Goal: Information Seeking & Learning: Learn about a topic

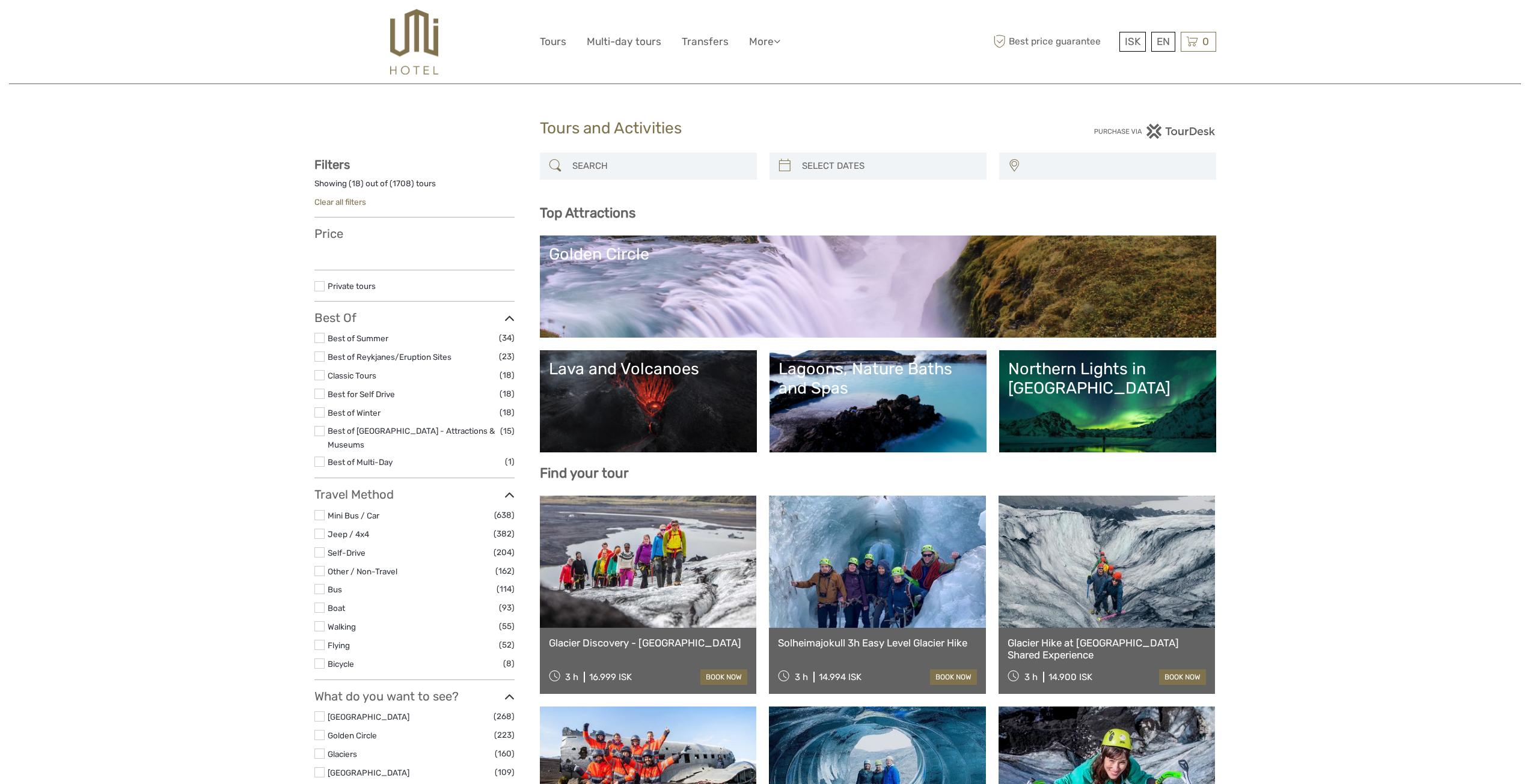
select select
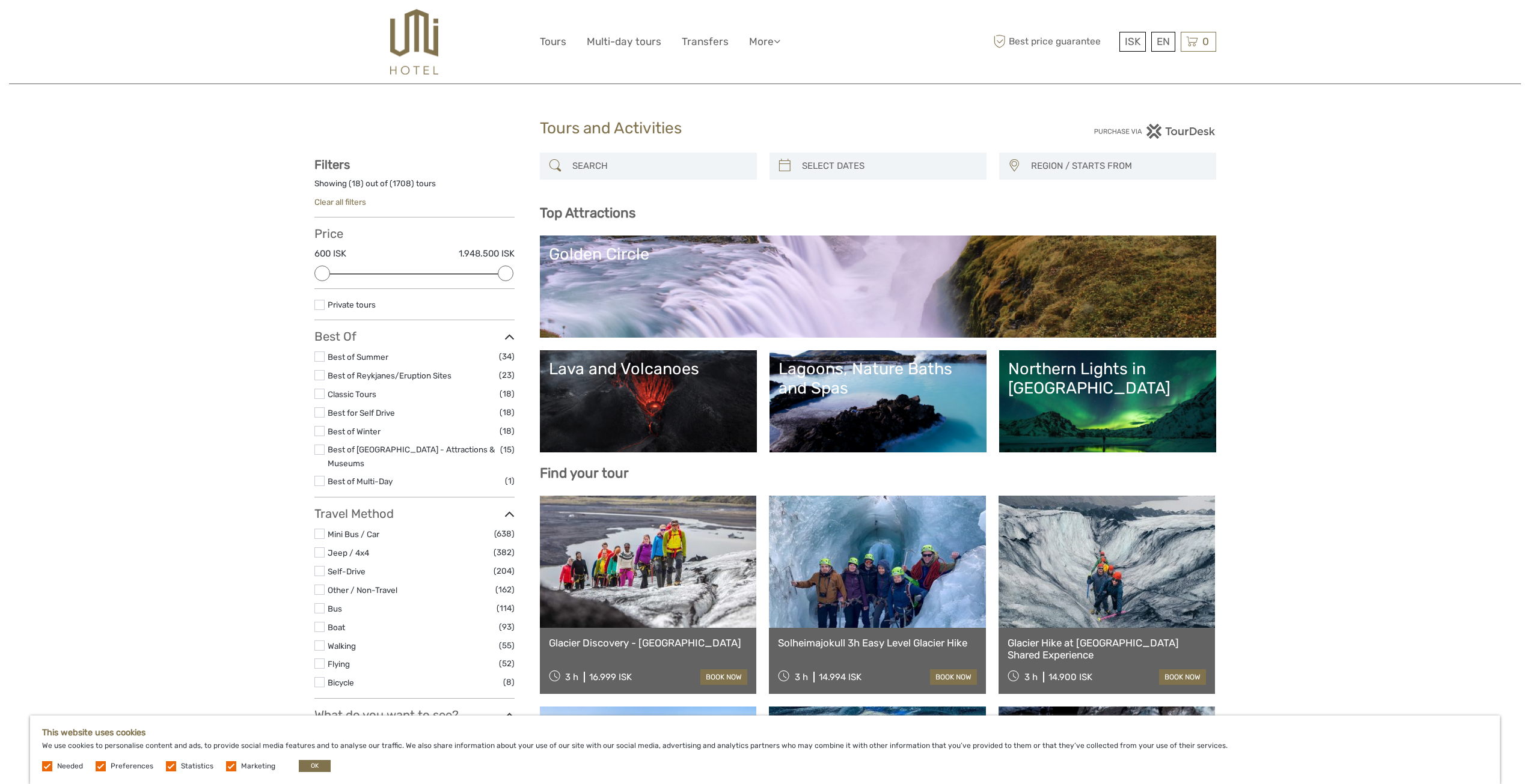
click at [704, 291] on link "Golden Circle" at bounding box center [878, 286] width 658 height 84
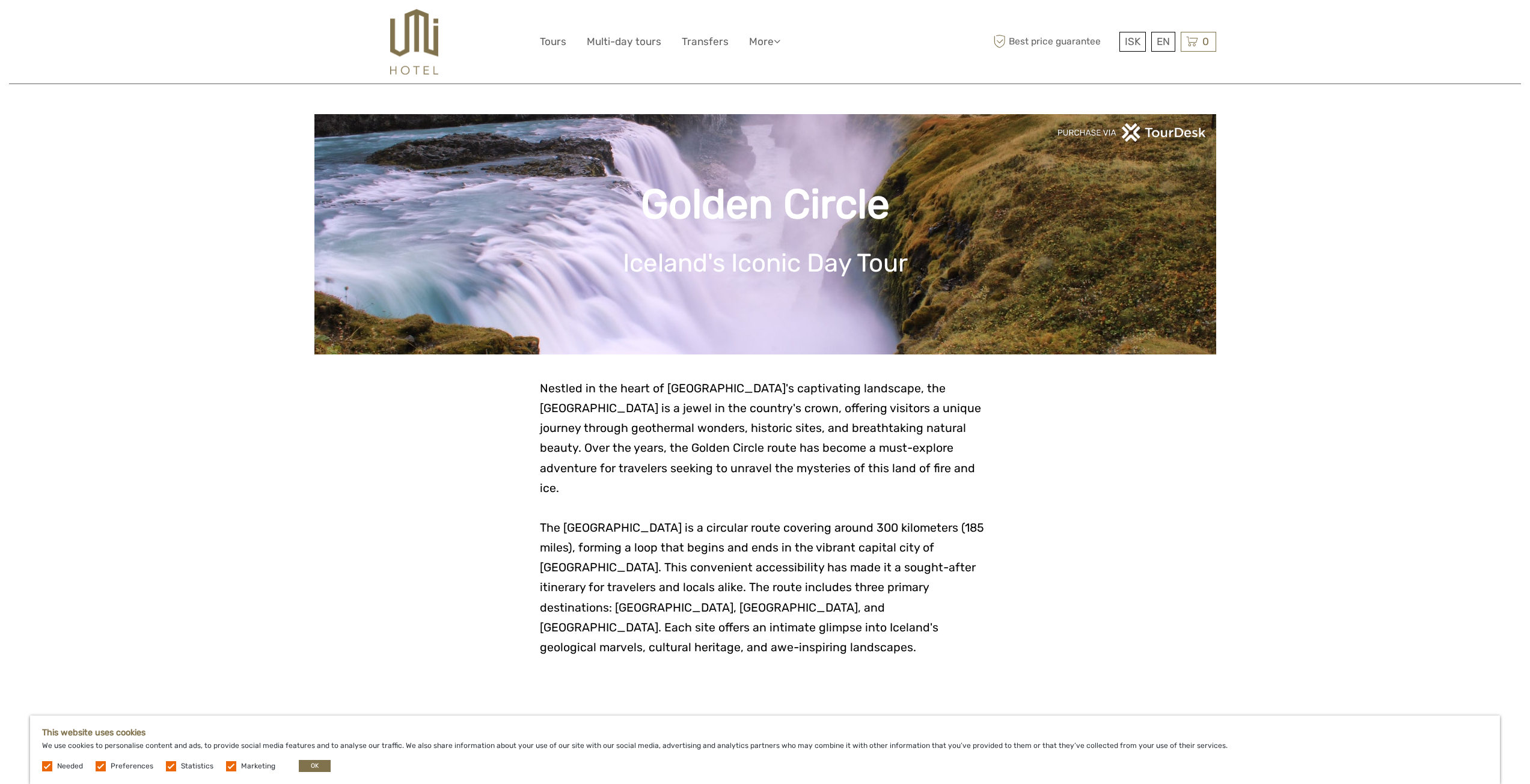
click at [644, 430] on span "Nestled in the heart of Iceland's captivating landscape, the Golden Circle is a…" at bounding box center [760, 438] width 441 height 114
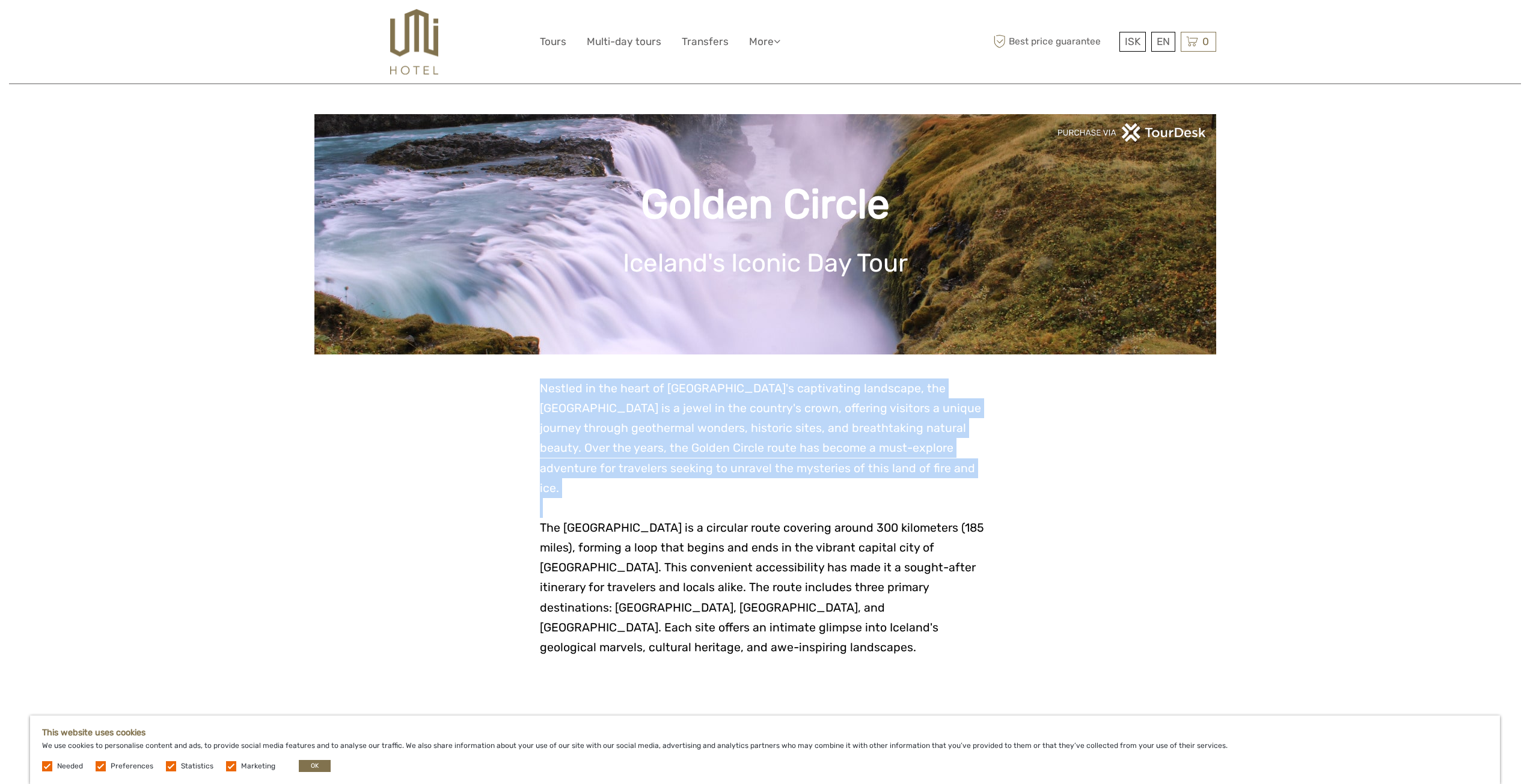
click at [644, 430] on span "Nestled in the heart of Iceland's captivating landscape, the Golden Circle is a…" at bounding box center [760, 438] width 441 height 114
click at [729, 422] on span "Nestled in the heart of Iceland's captivating landscape, the Golden Circle is a…" at bounding box center [760, 438] width 441 height 114
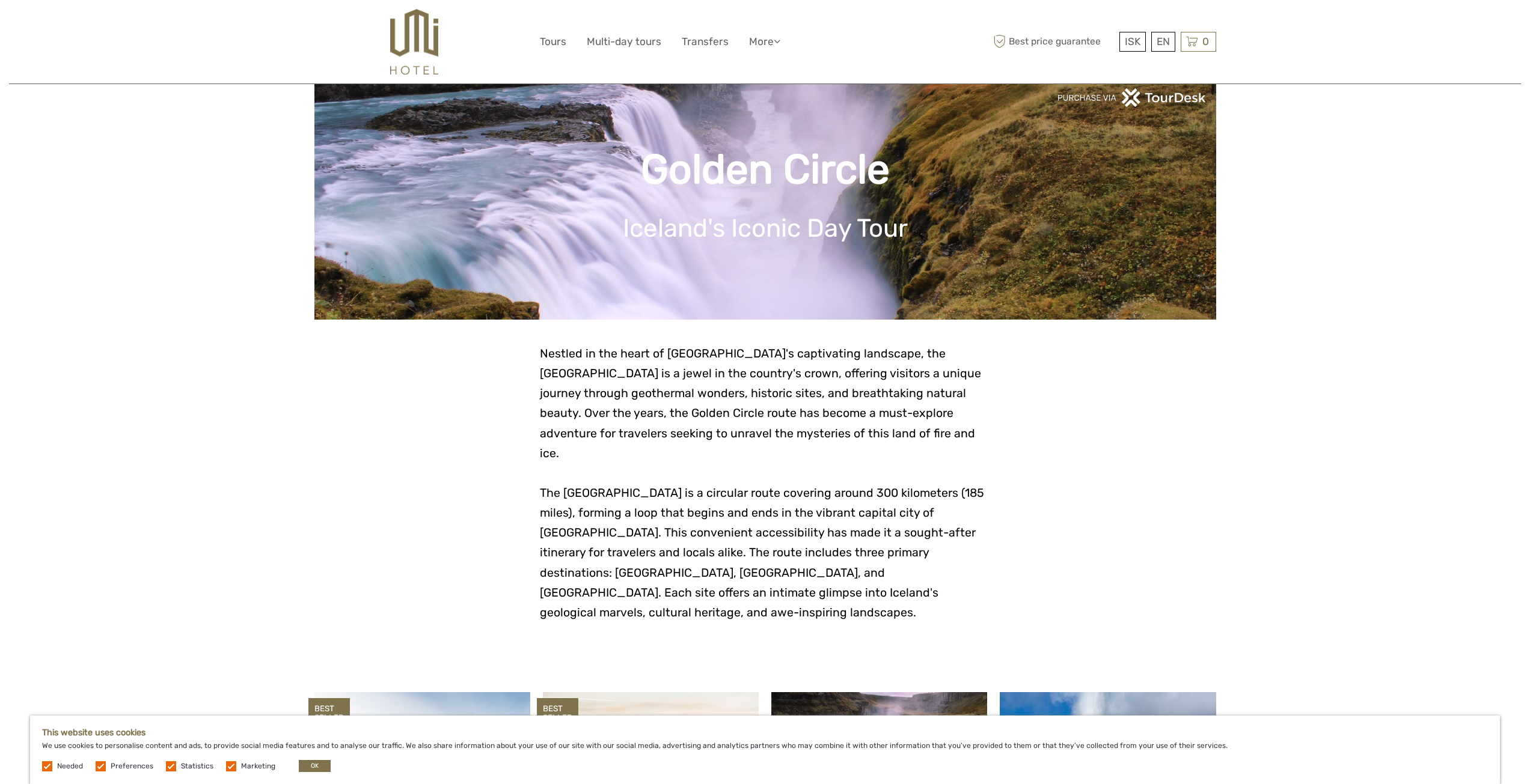
scroll to position [300, 0]
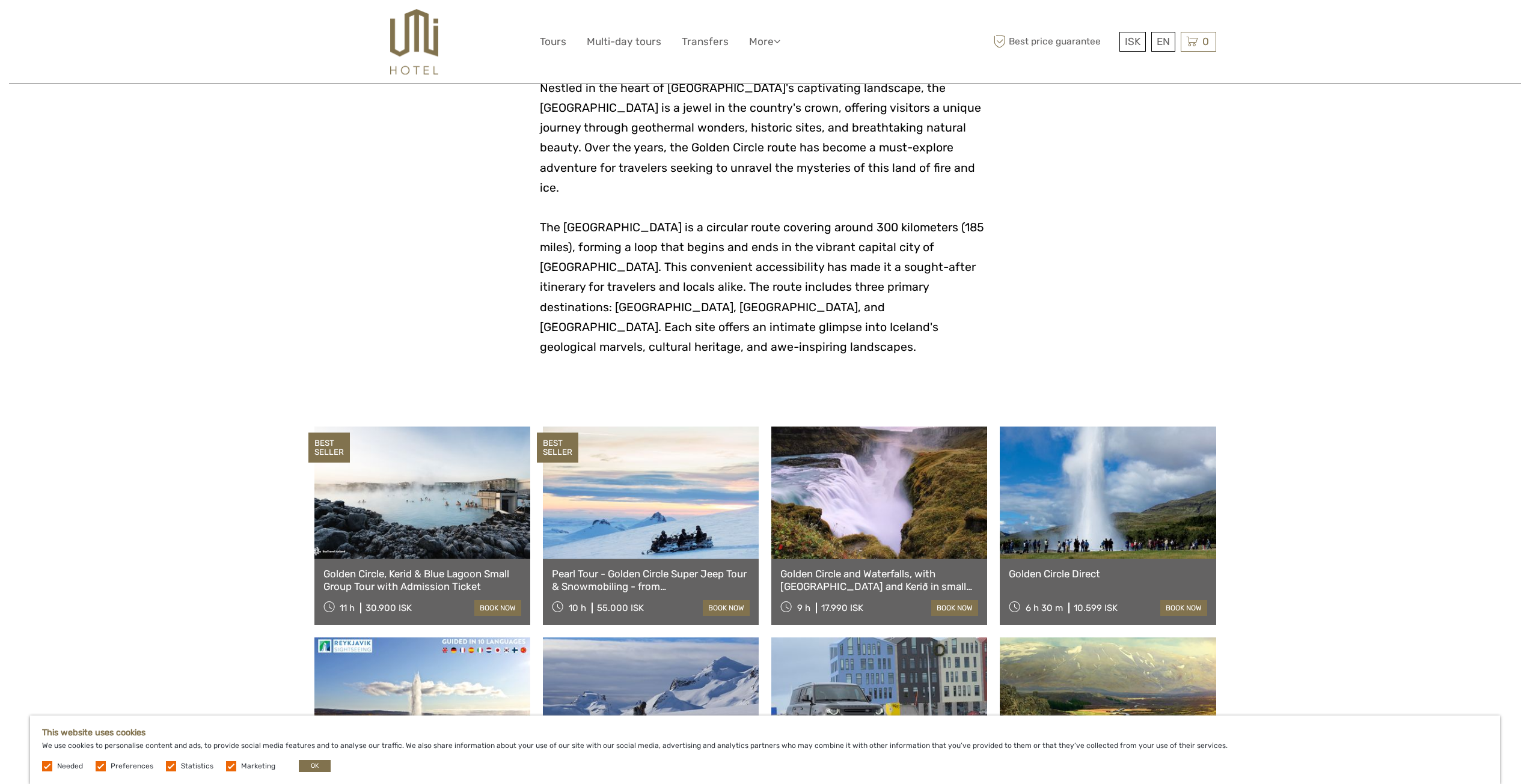
click at [699, 218] on p "The Golden Circle is a circular route covering around 300 kilometers (185 miles…" at bounding box center [765, 287] width 451 height 139
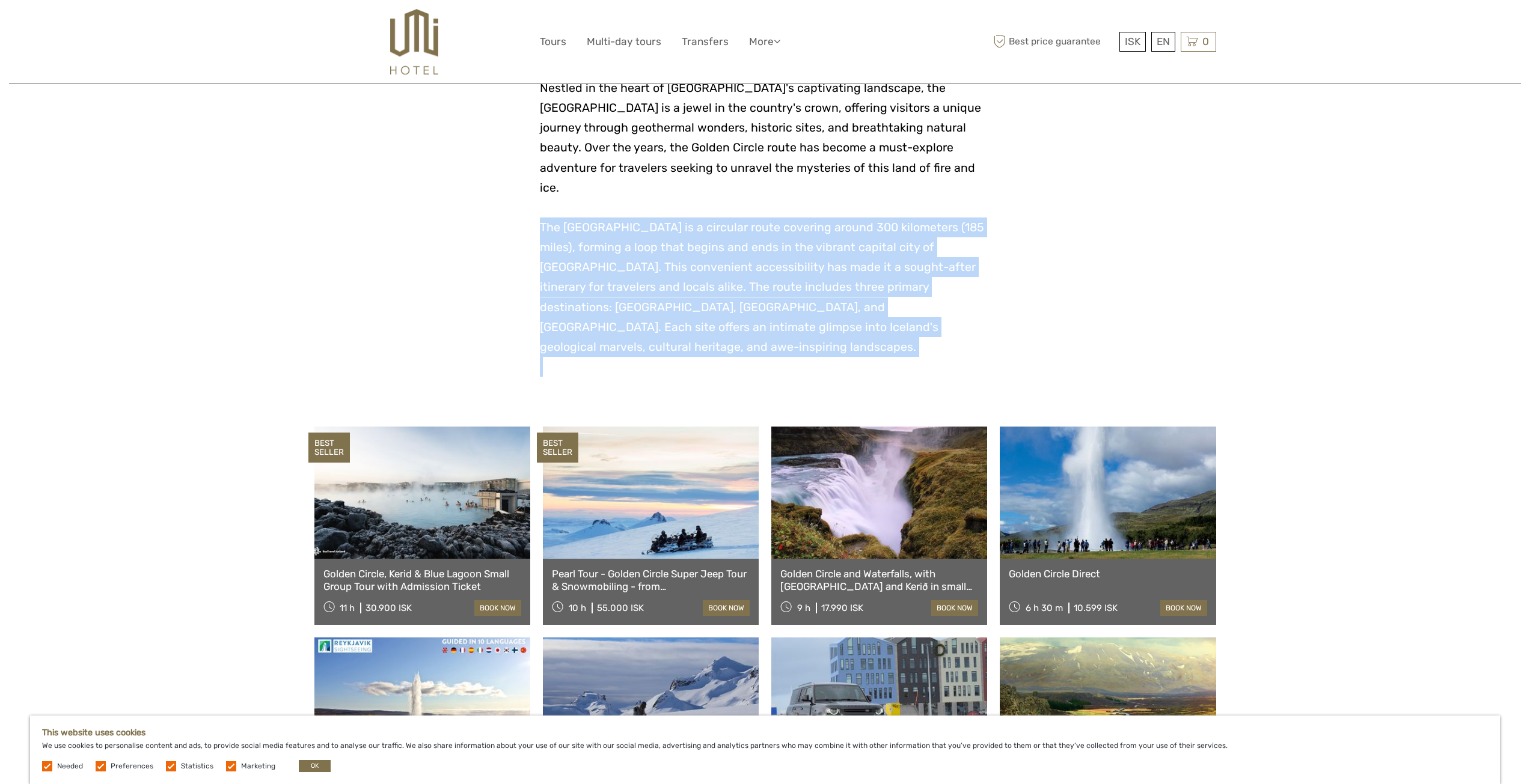
click at [699, 218] on p "The Golden Circle is a circular route covering around 300 kilometers (185 miles…" at bounding box center [765, 287] width 451 height 139
click at [605, 235] on p "The Golden Circle is a circular route covering around 300 kilometers (185 miles…" at bounding box center [765, 287] width 451 height 139
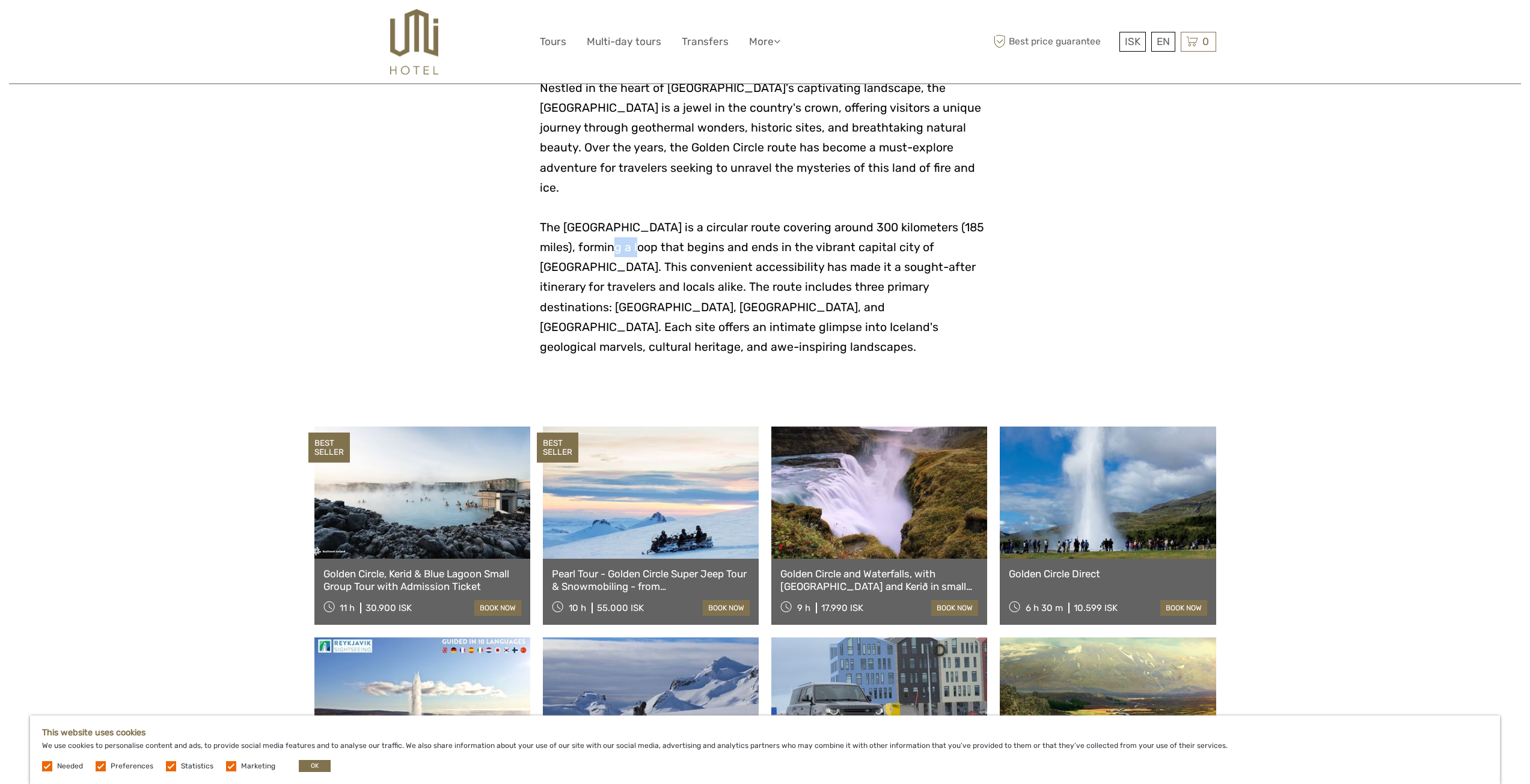
click at [605, 235] on p "The Golden Circle is a circular route covering around 300 kilometers (185 miles…" at bounding box center [765, 287] width 451 height 139
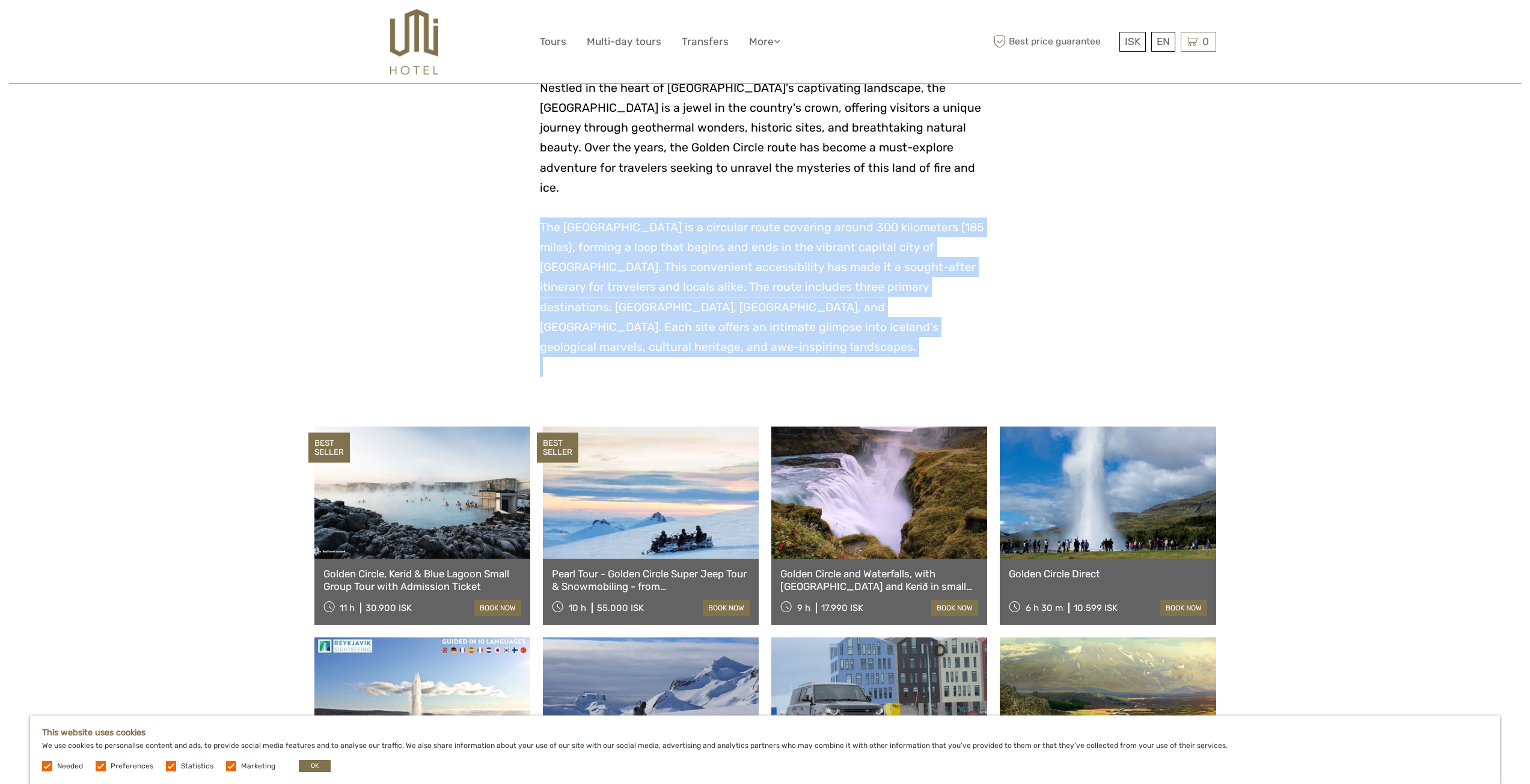
click at [605, 235] on p "The Golden Circle is a circular route covering around 300 kilometers (185 miles…" at bounding box center [765, 287] width 451 height 139
click at [707, 229] on span "The Golden Circle is a circular route covering around 300 kilometers (185 miles…" at bounding box center [762, 286] width 444 height 133
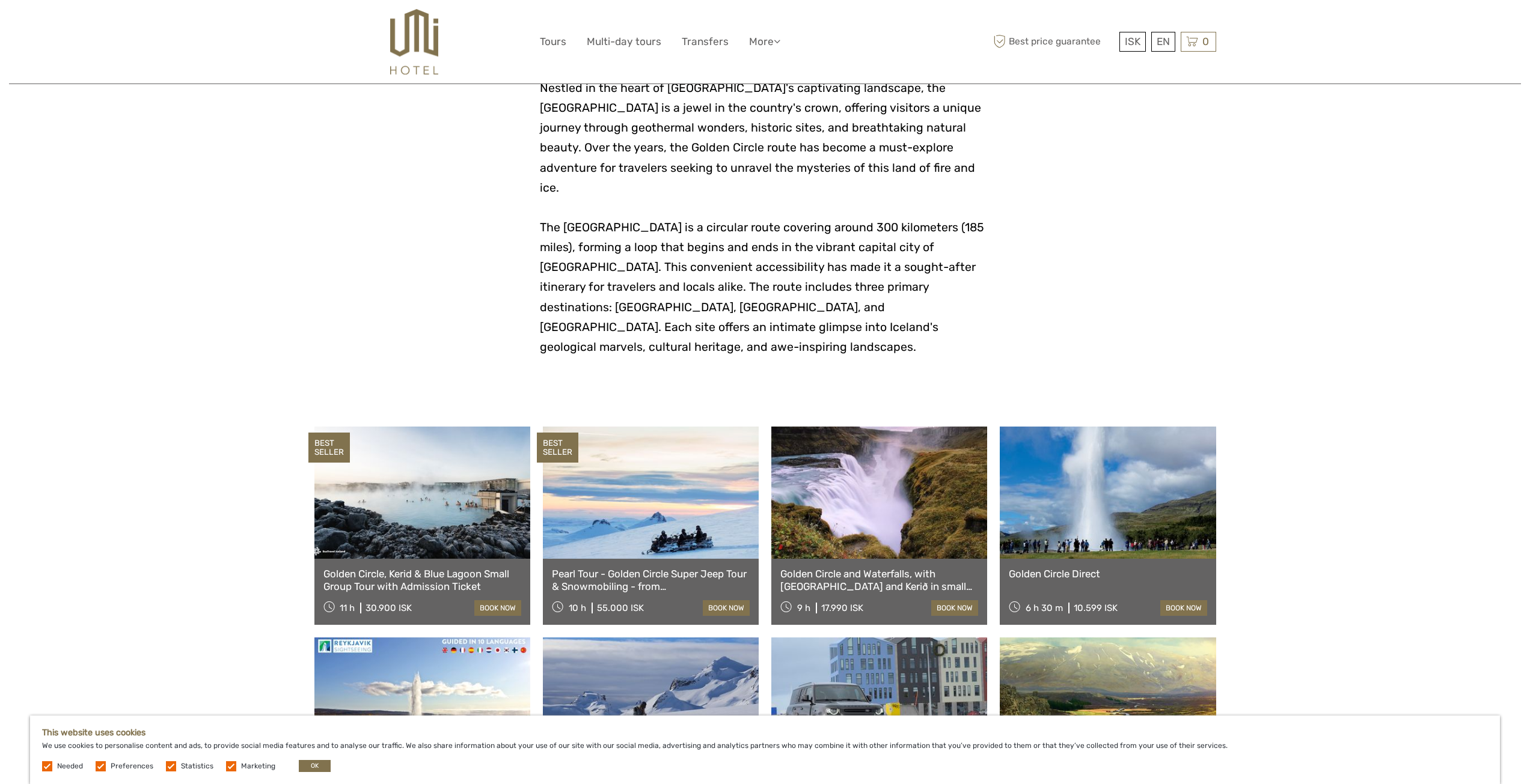
click at [702, 229] on span "The Golden Circle is a circular route covering around 300 kilometers (185 miles…" at bounding box center [762, 286] width 444 height 133
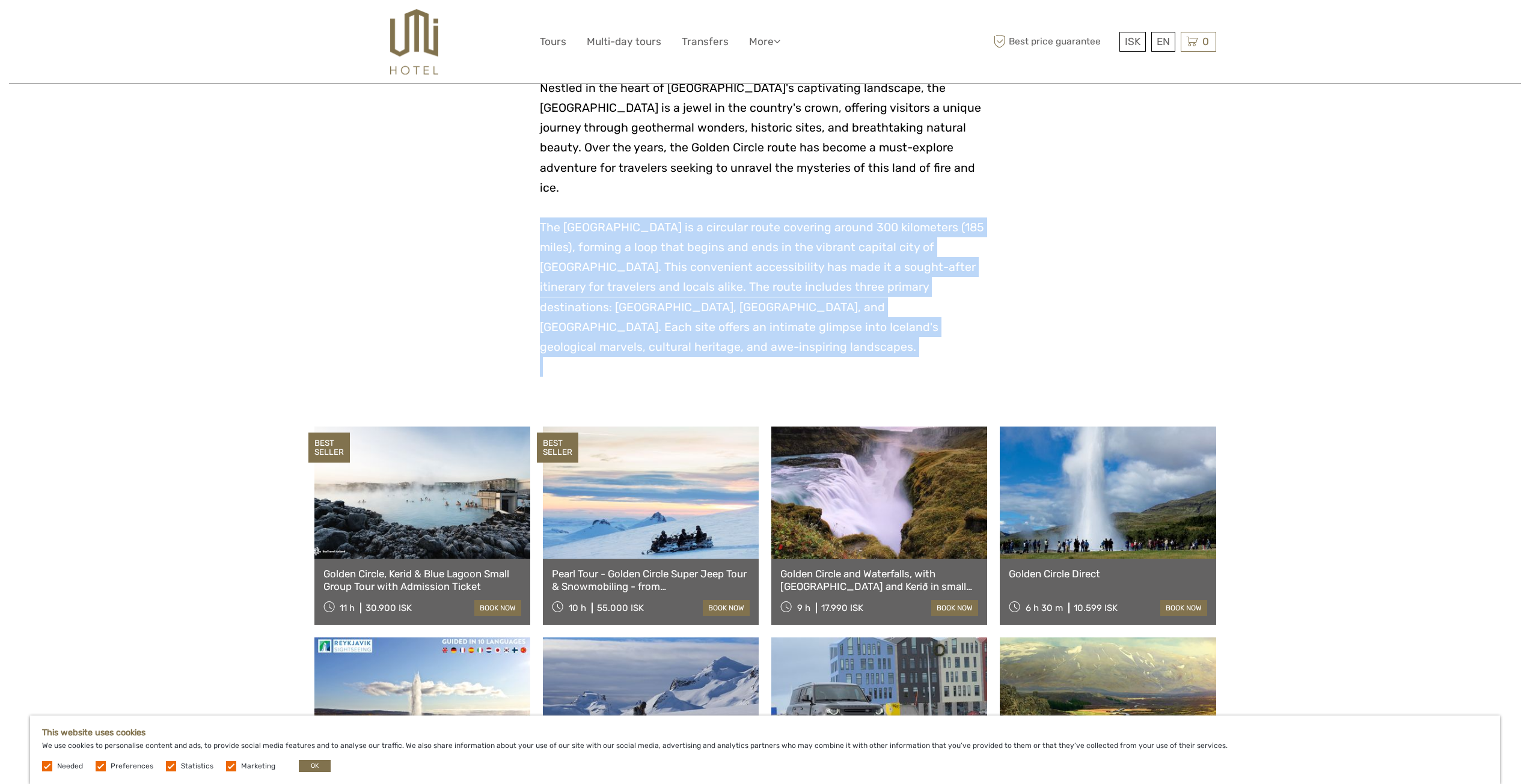
click at [702, 229] on span "The Golden Circle is a circular route covering around 300 kilometers (185 miles…" at bounding box center [762, 286] width 444 height 133
click at [783, 234] on p "The Golden Circle is a circular route covering around 300 kilometers (185 miles…" at bounding box center [765, 287] width 451 height 139
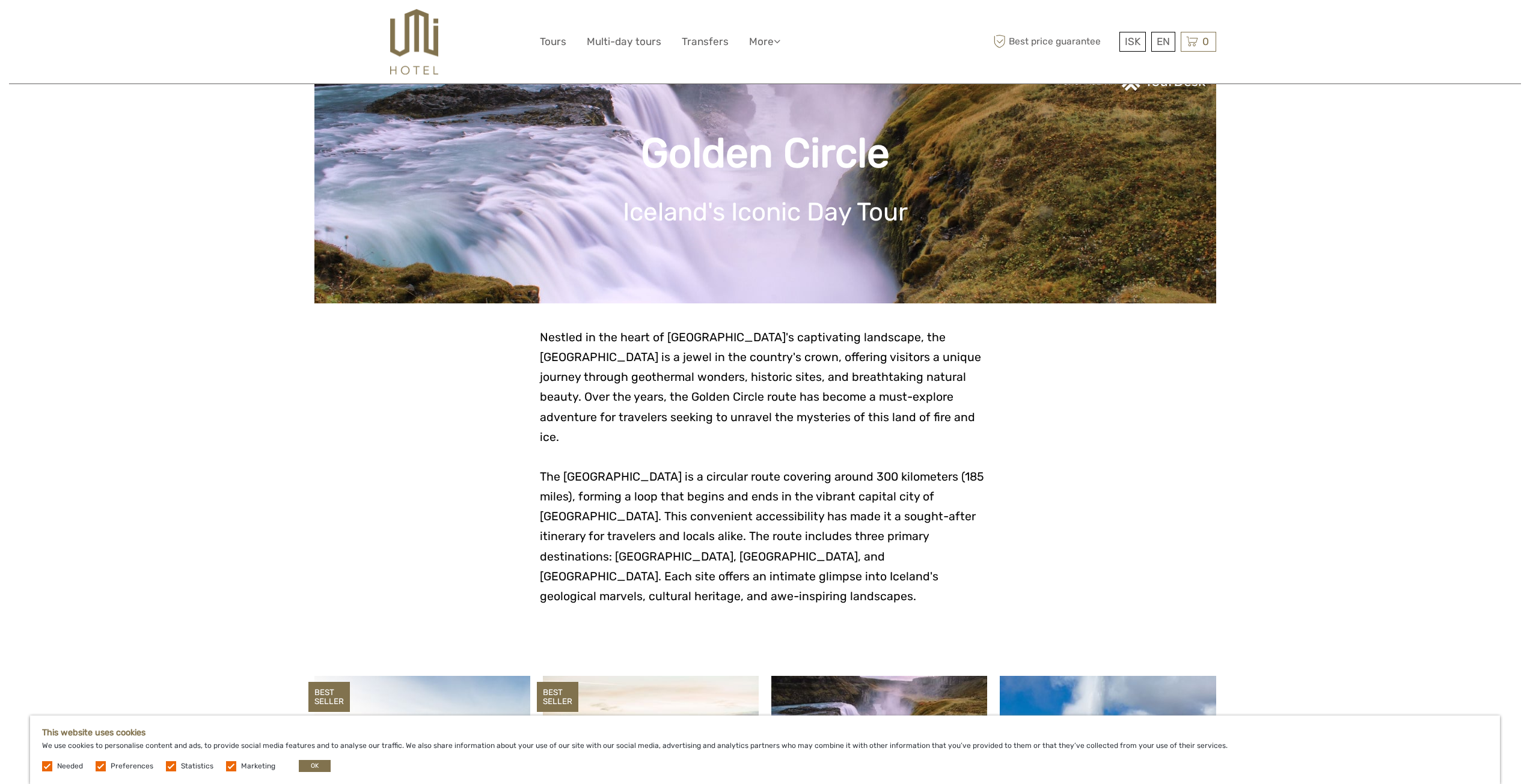
scroll to position [0, 0]
